Goal: Check status: Check status

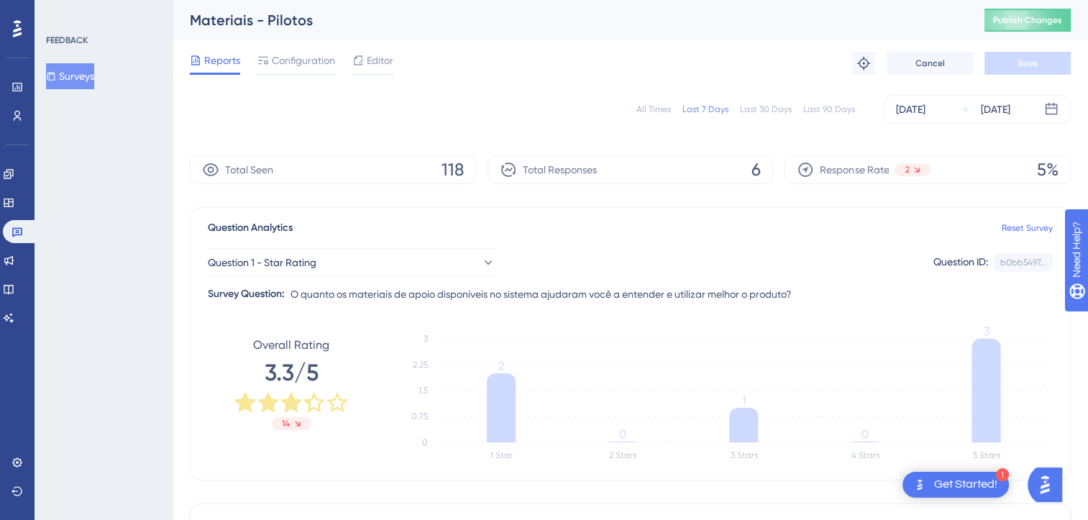
click at [647, 114] on div "All Times" at bounding box center [654, 110] width 35 height 12
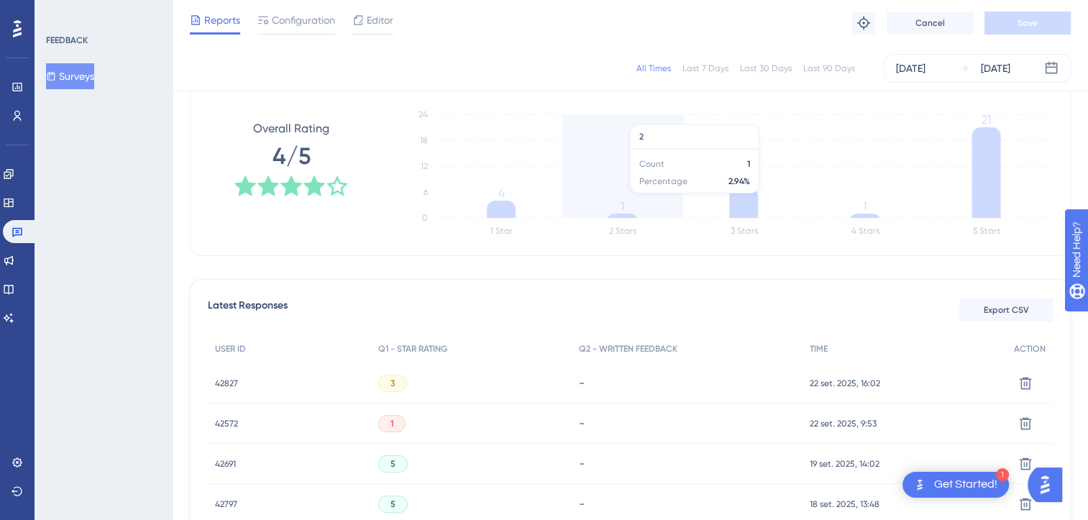
scroll to position [216, 0]
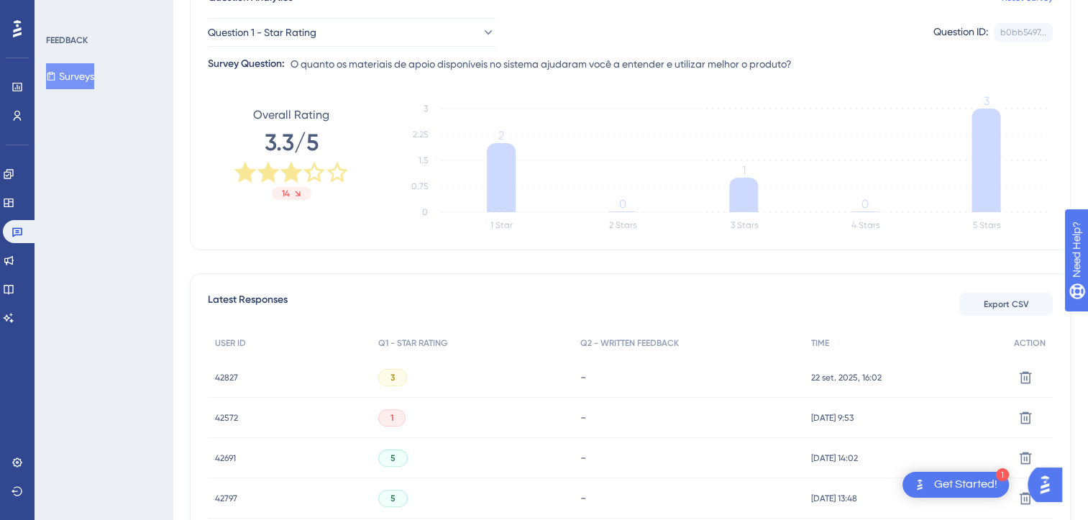
scroll to position [288, 0]
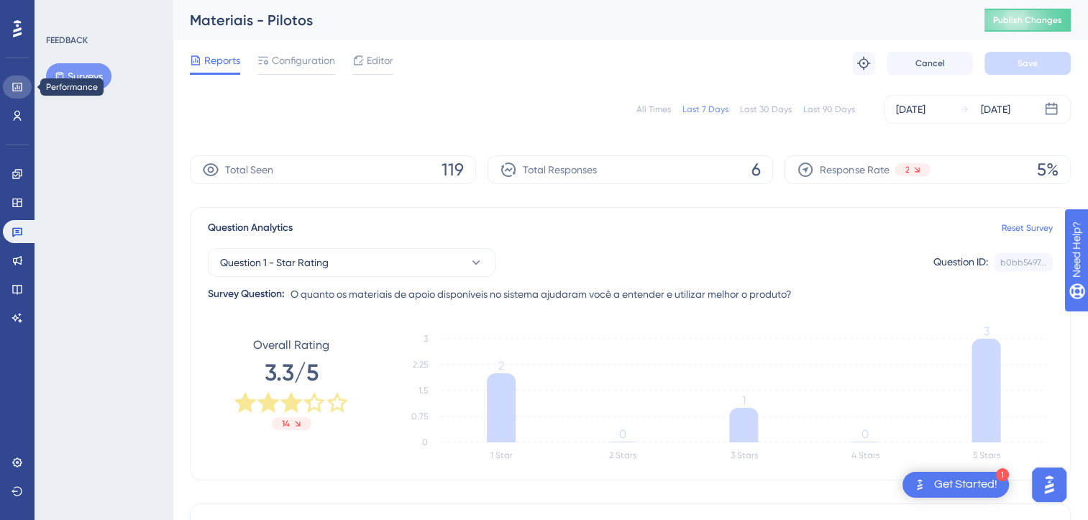
click at [26, 88] on link at bounding box center [17, 87] width 29 height 23
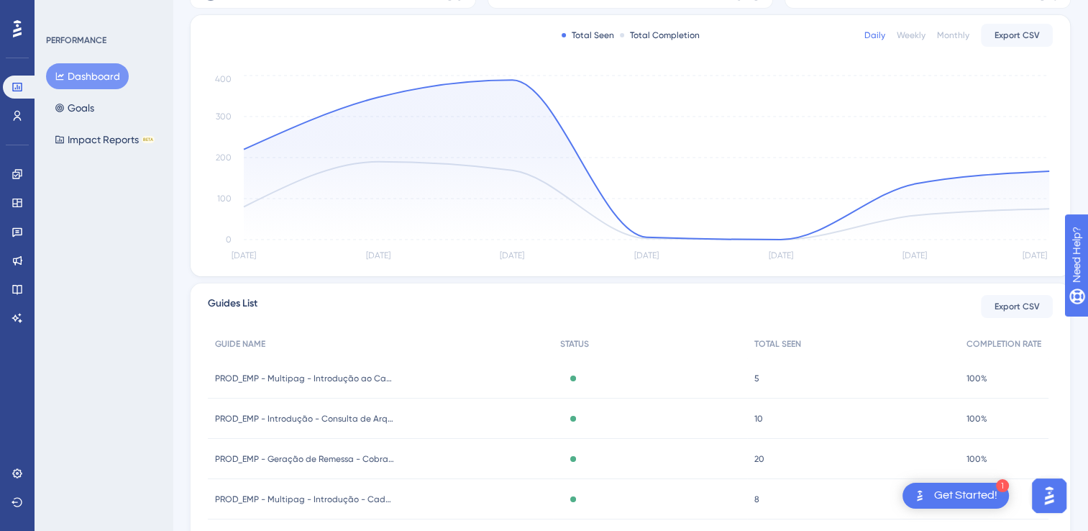
scroll to position [112, 0]
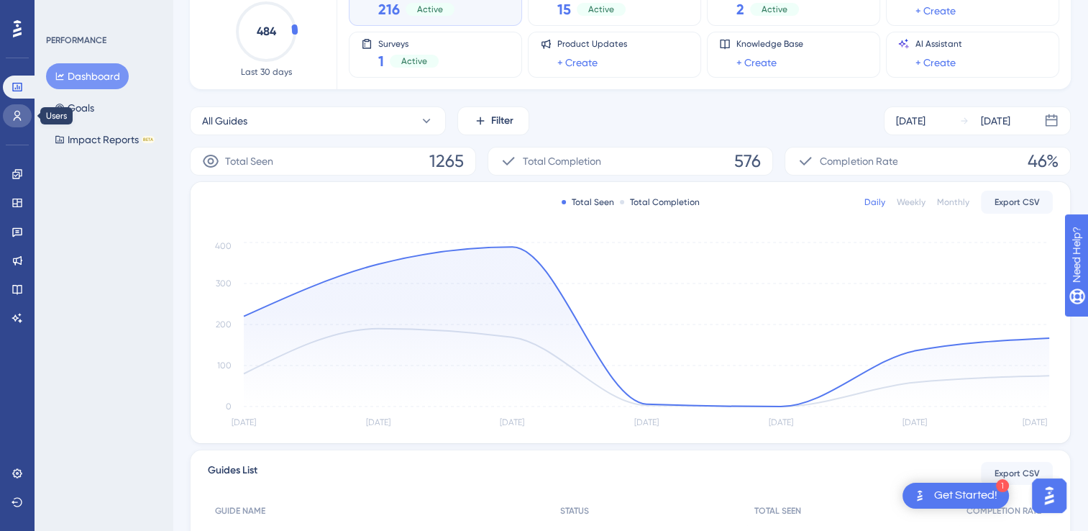
click at [7, 108] on link at bounding box center [17, 115] width 29 height 23
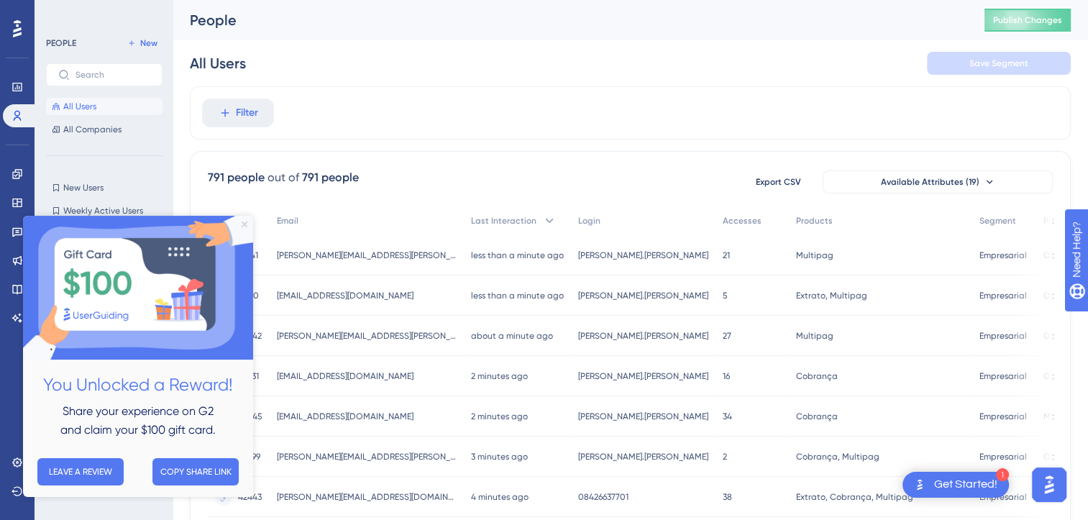
click at [244, 226] on icon "Close Preview" at bounding box center [245, 225] width 6 height 6
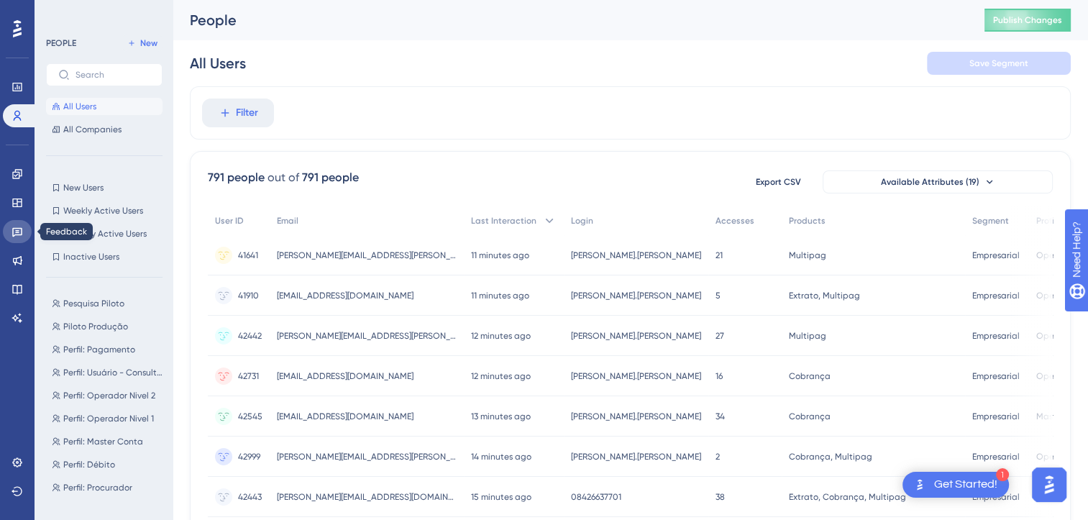
click at [17, 237] on link at bounding box center [17, 231] width 29 height 23
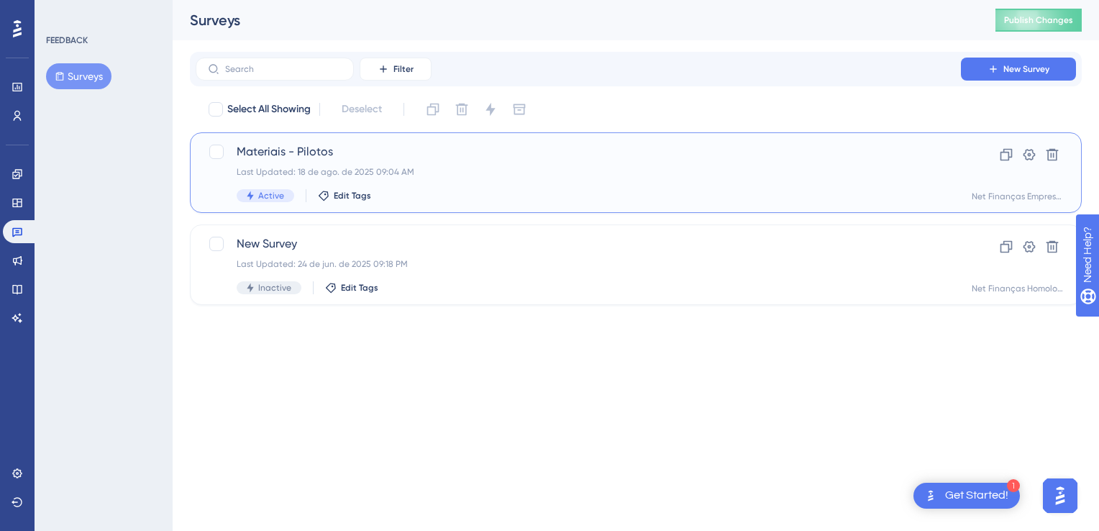
click at [317, 161] on div "Materiais - Pilotos Last Updated: 18 de ago. de 2025 09:04 AM Active Edit Tags" at bounding box center [578, 172] width 683 height 59
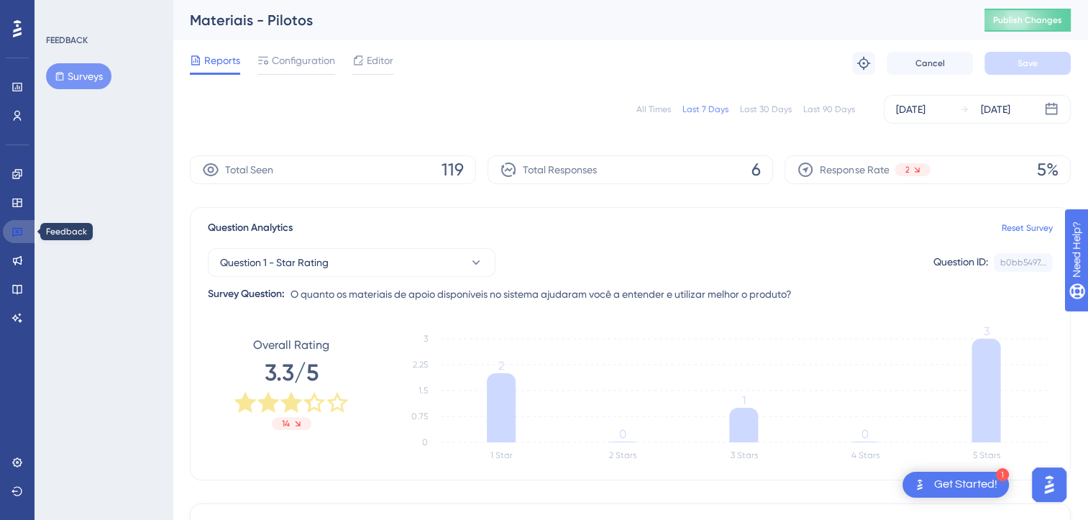
click at [20, 232] on icon at bounding box center [18, 232] width 12 height 12
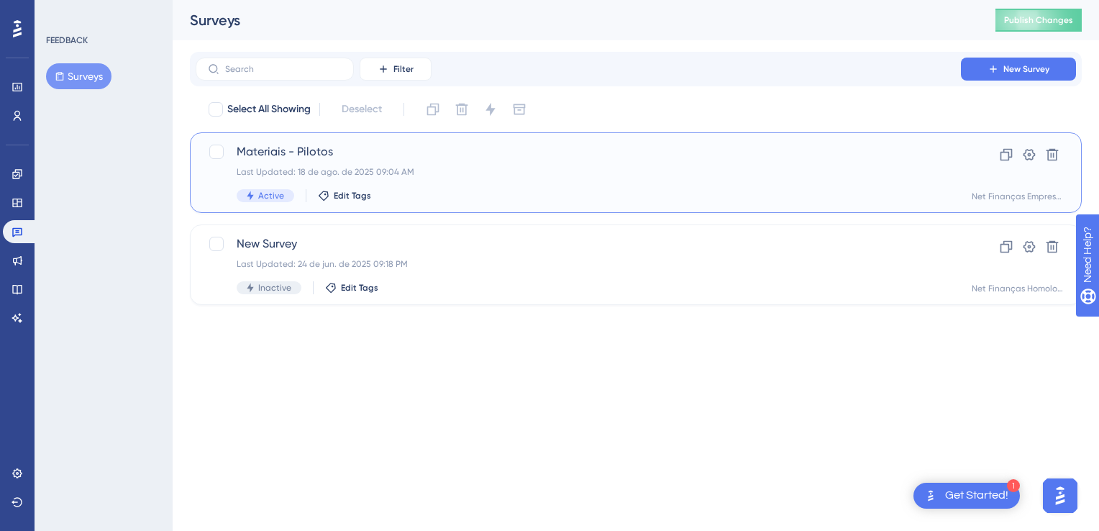
click at [533, 183] on div "Materiais - Pilotos Last Updated: 18 de ago. de 2025 09:04 AM Active Edit Tags" at bounding box center [578, 172] width 683 height 59
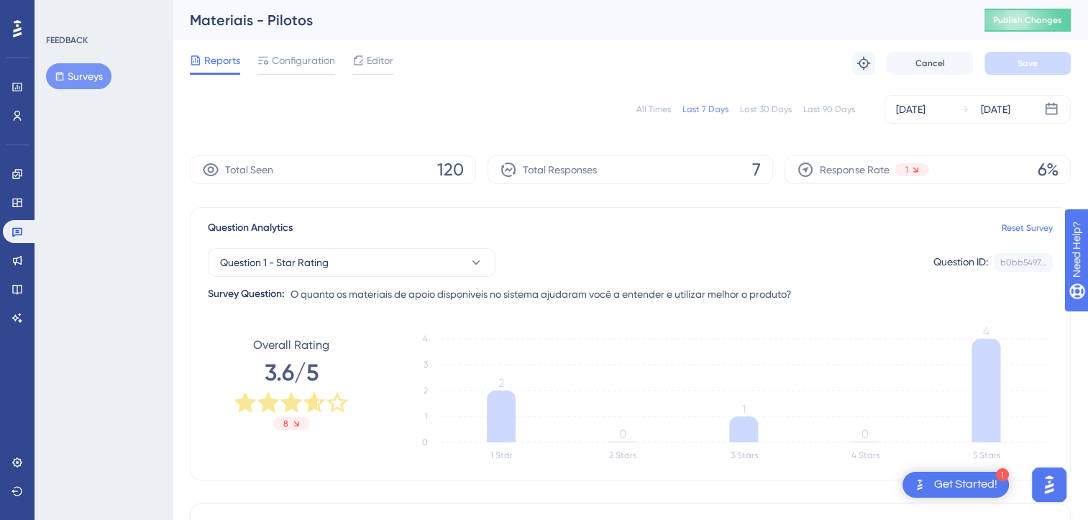
click at [659, 112] on div "All Times" at bounding box center [654, 110] width 35 height 12
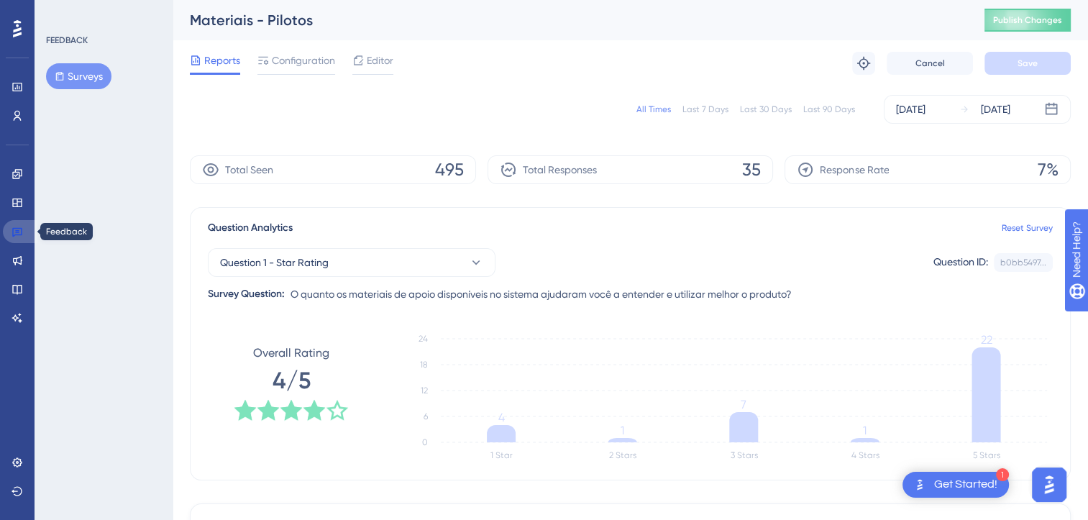
click at [19, 240] on link at bounding box center [20, 231] width 35 height 23
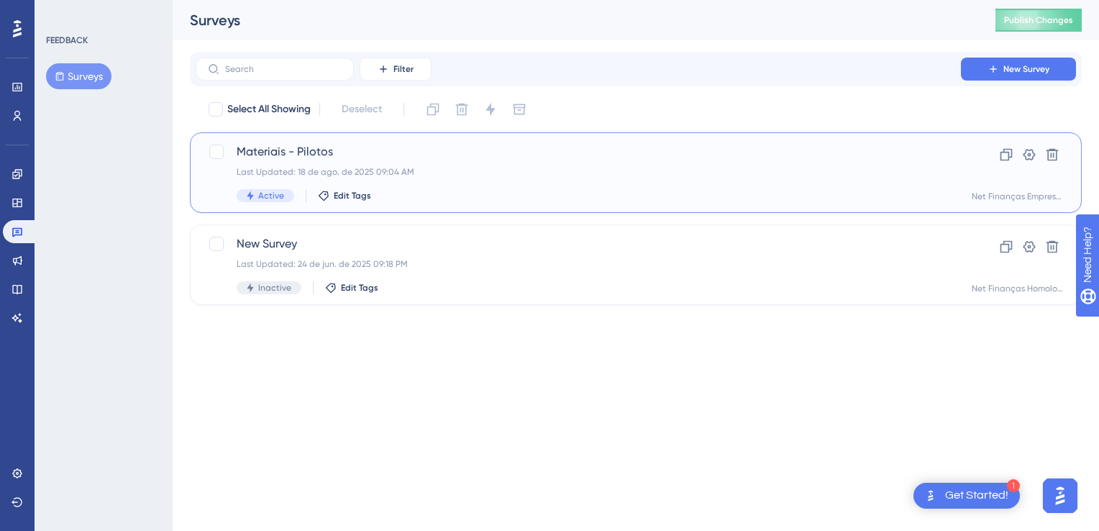
click at [401, 175] on div "Last Updated: 18 de ago. de 2025 09:04 AM" at bounding box center [578, 172] width 683 height 12
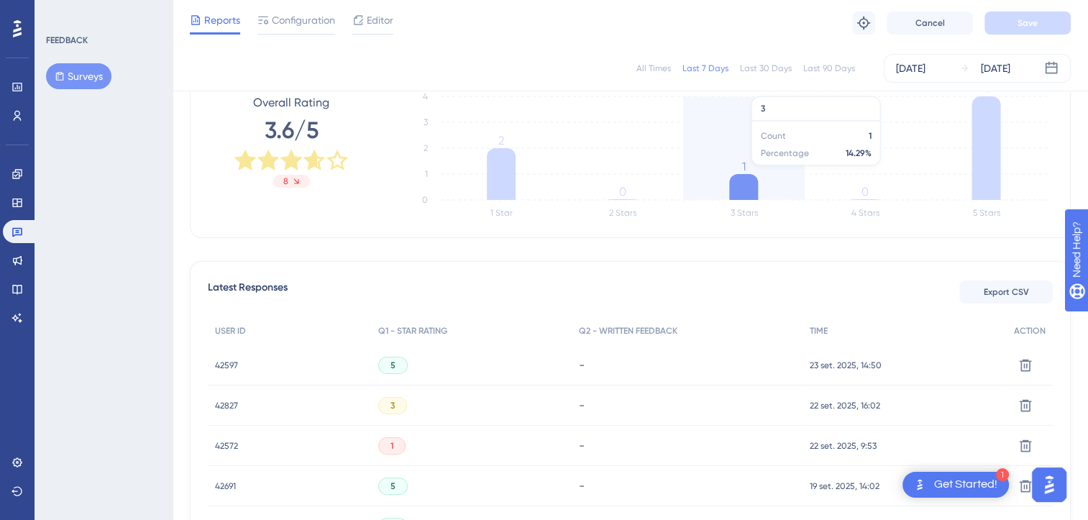
scroll to position [360, 0]
